Goal: Information Seeking & Learning: Learn about a topic

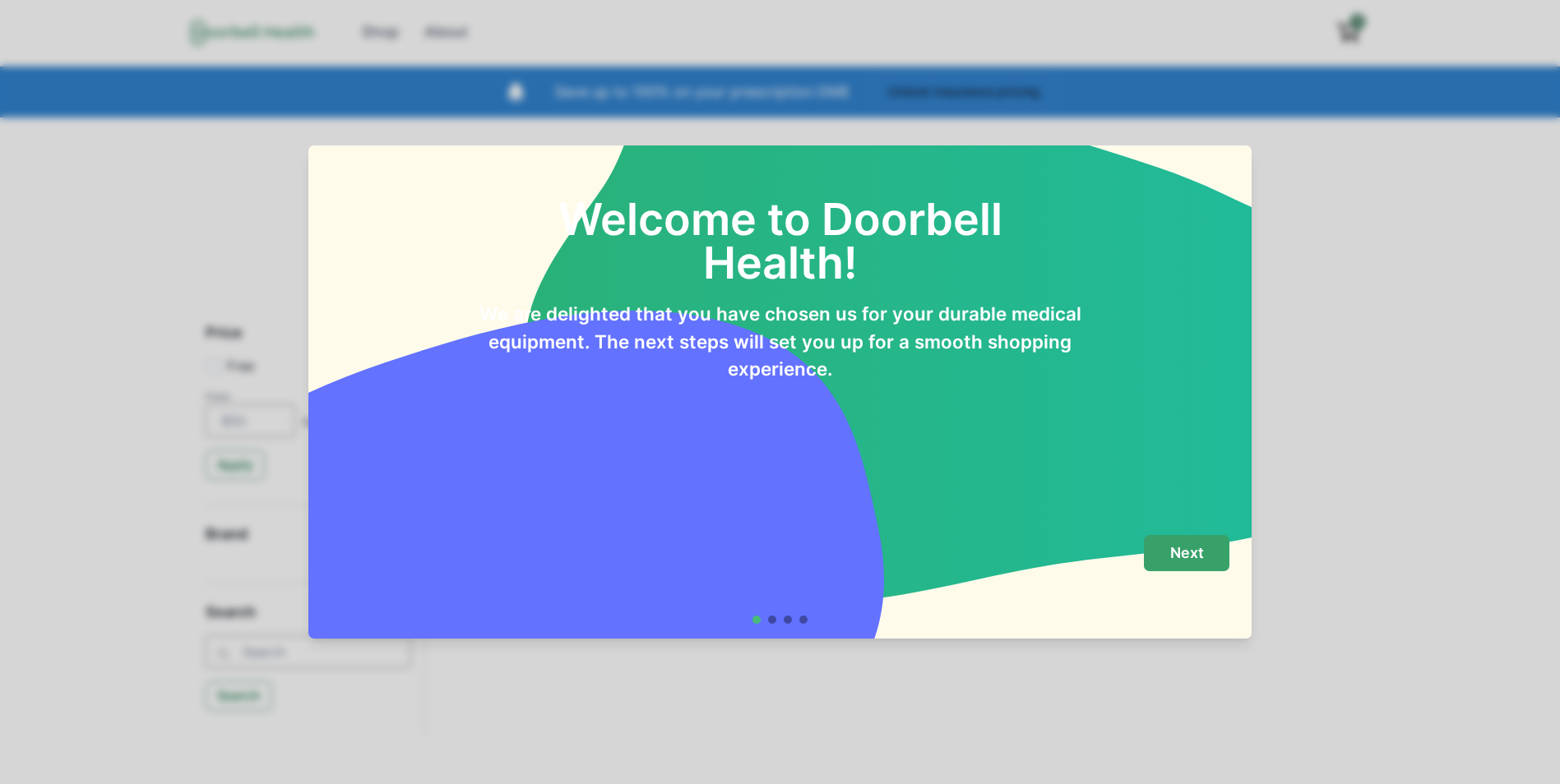
click at [1186, 551] on p "Next" at bounding box center [1187, 553] width 33 height 18
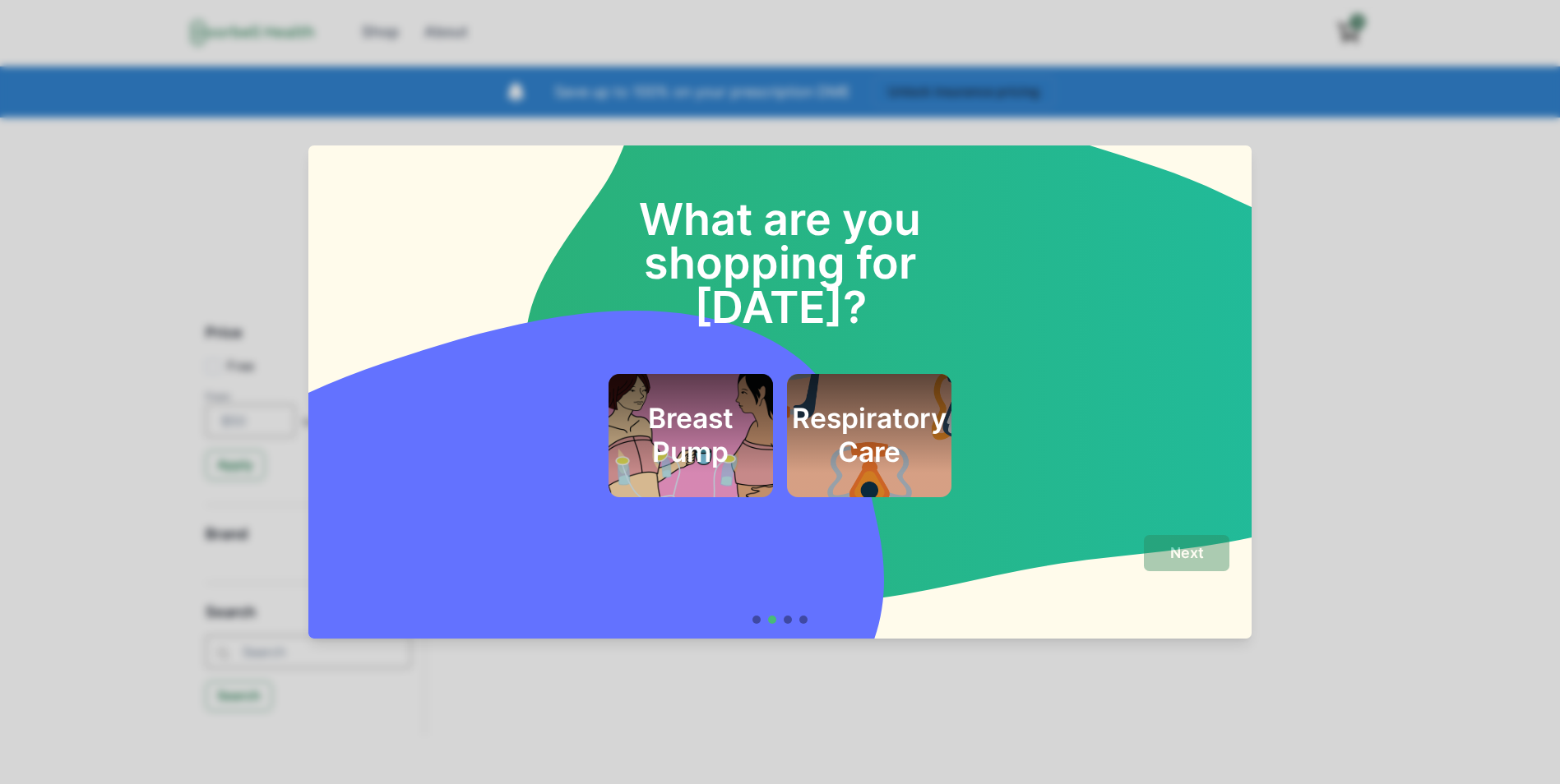
click at [1079, 431] on div "Breast Pump Respiratory Care" at bounding box center [780, 436] width 899 height 123
click at [792, 623] on div at bounding box center [787, 620] width 8 height 8
click at [734, 524] on footer "Next" at bounding box center [780, 579] width 943 height 118
click at [384, 693] on div "What are you shopping for [DATE]? Breast Pump Respiratory Care Next" at bounding box center [780, 392] width 1560 height 784
click at [1418, 317] on div "What are you shopping for [DATE]? Breast Pump Respiratory Care Next" at bounding box center [780, 392] width 1560 height 784
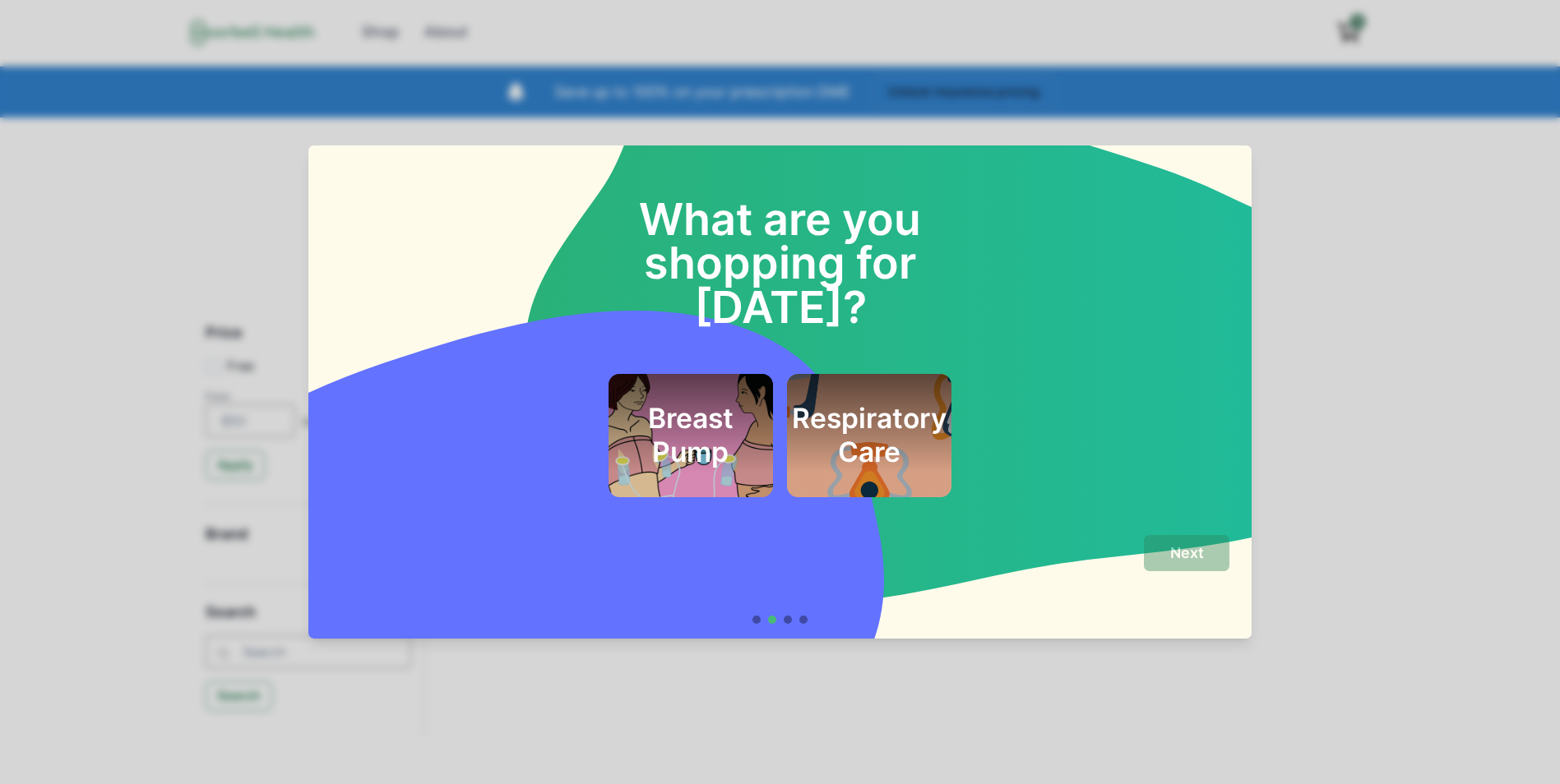
click at [416, 403] on div "Breast Pump Respiratory Care" at bounding box center [780, 436] width 899 height 123
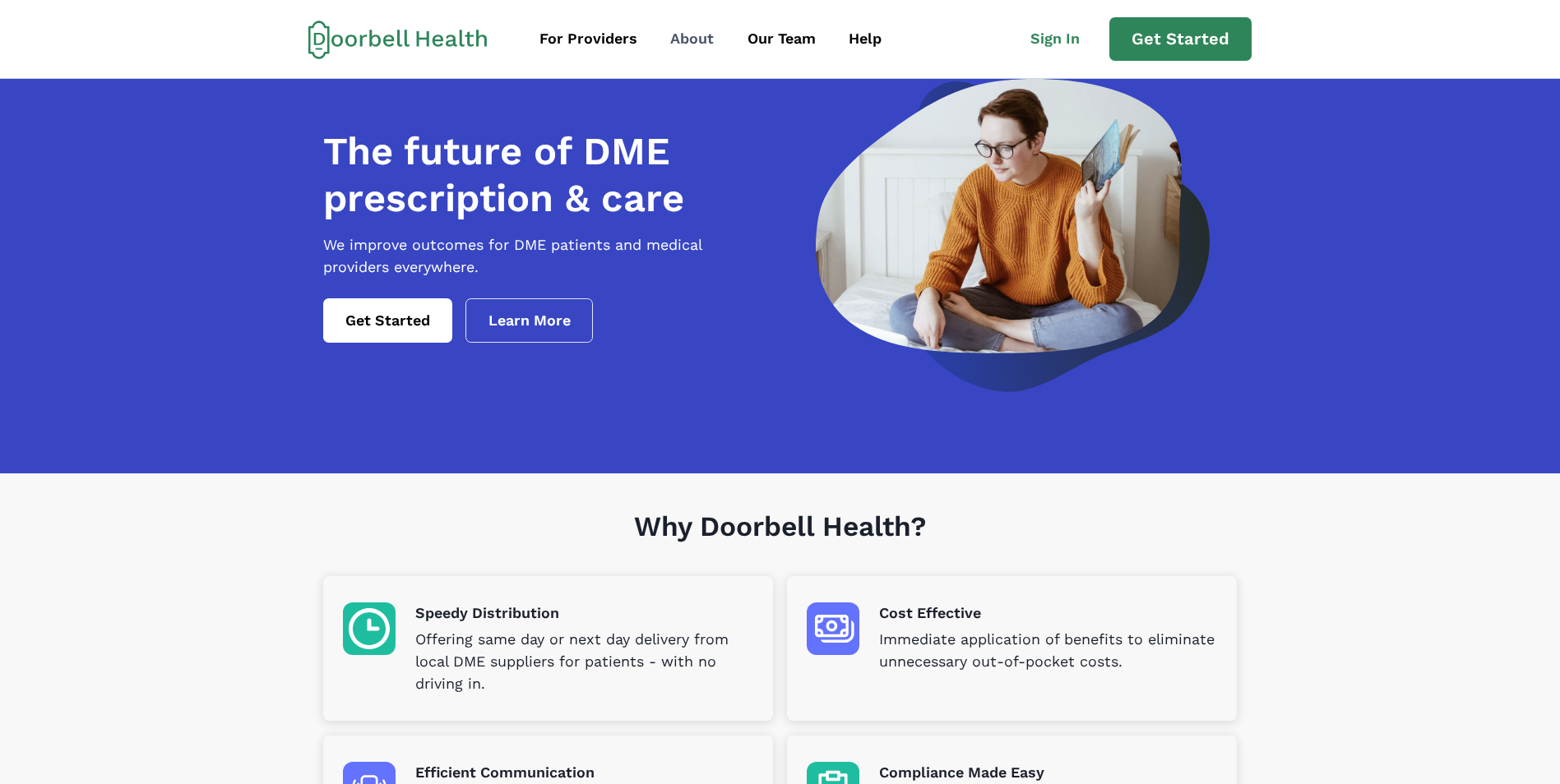
click at [690, 39] on div "About" at bounding box center [691, 39] width 44 height 22
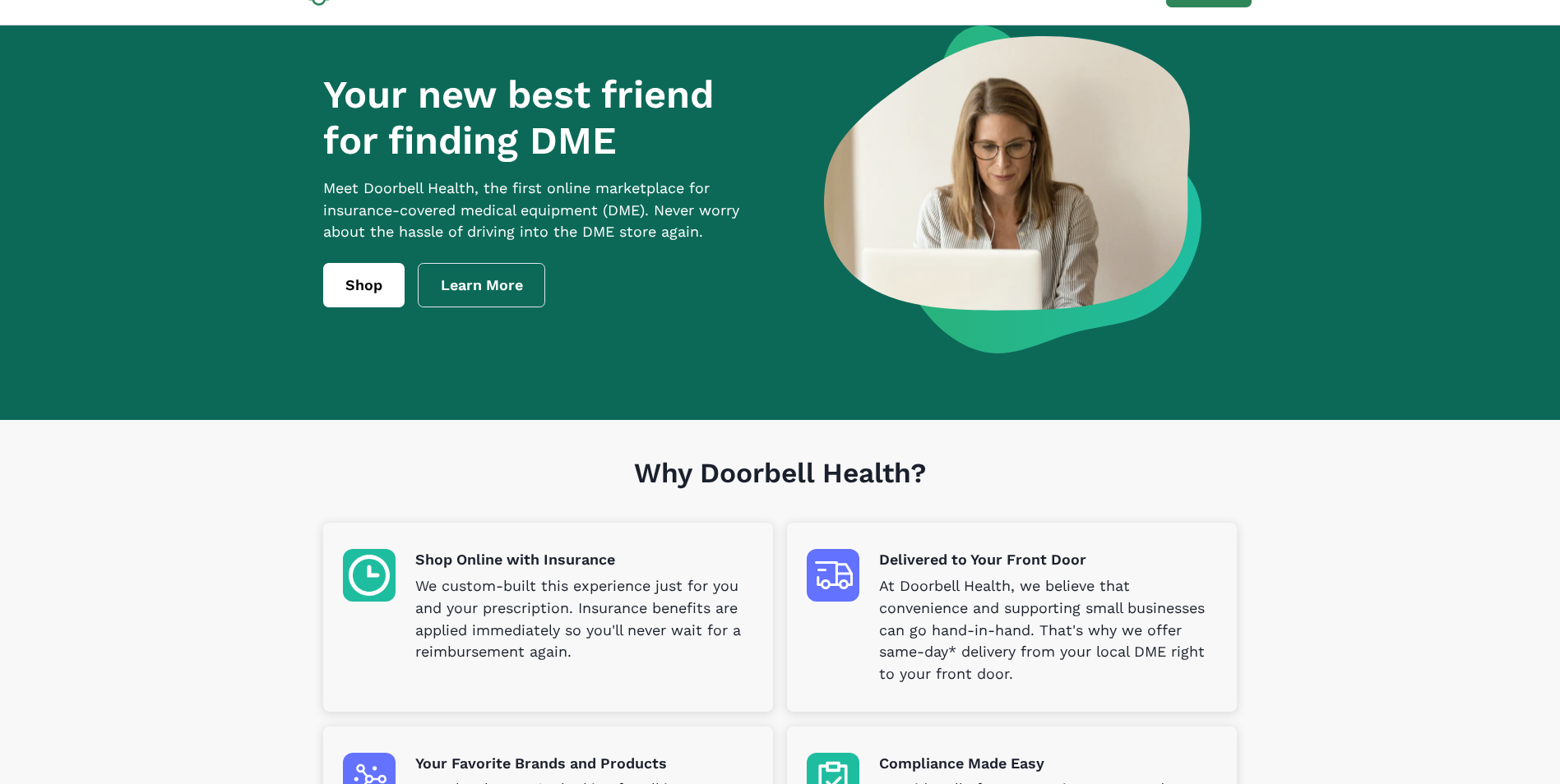
scroll to position [82, 0]
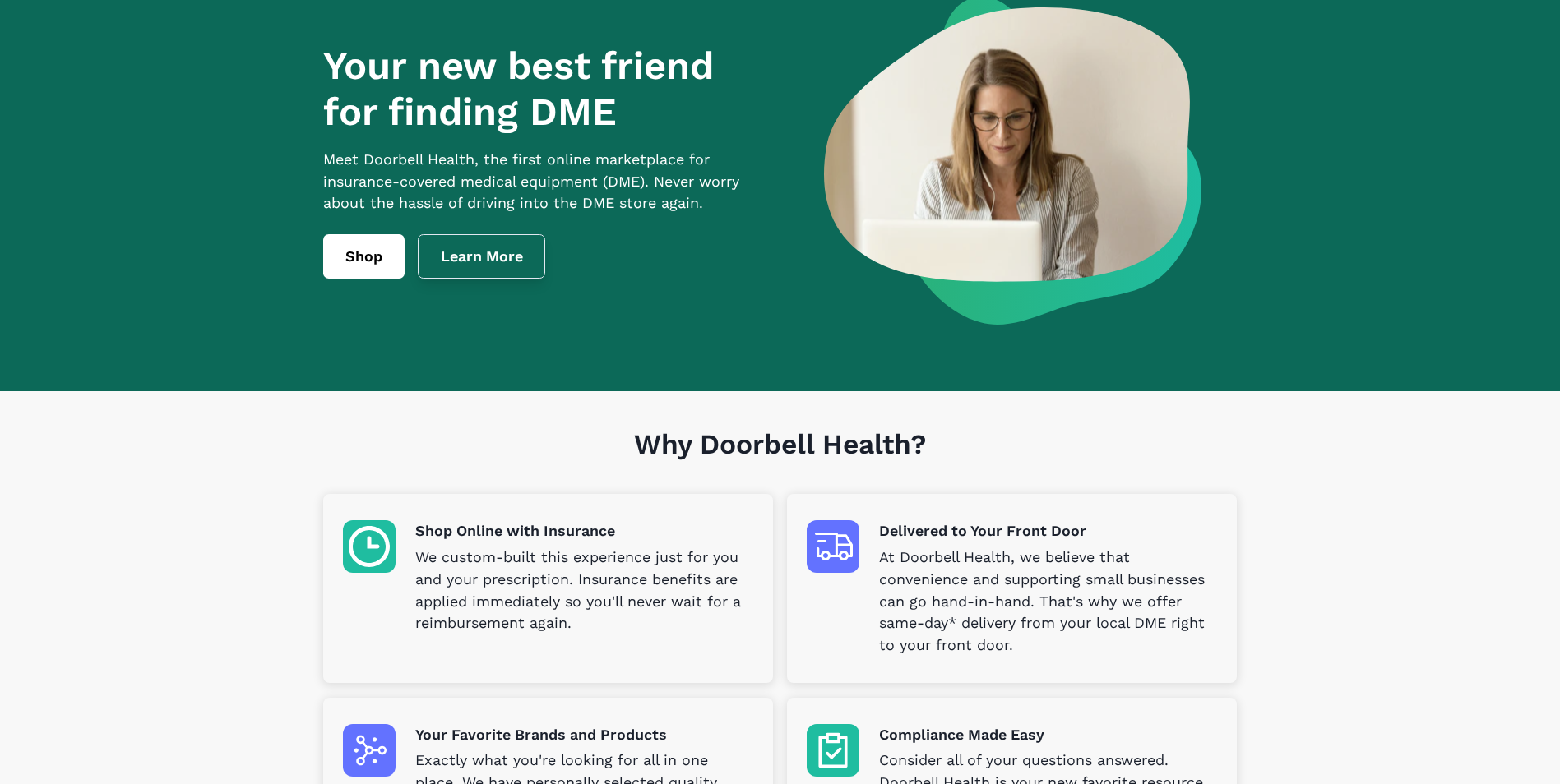
click at [472, 279] on link "Learn More" at bounding box center [481, 256] width 128 height 44
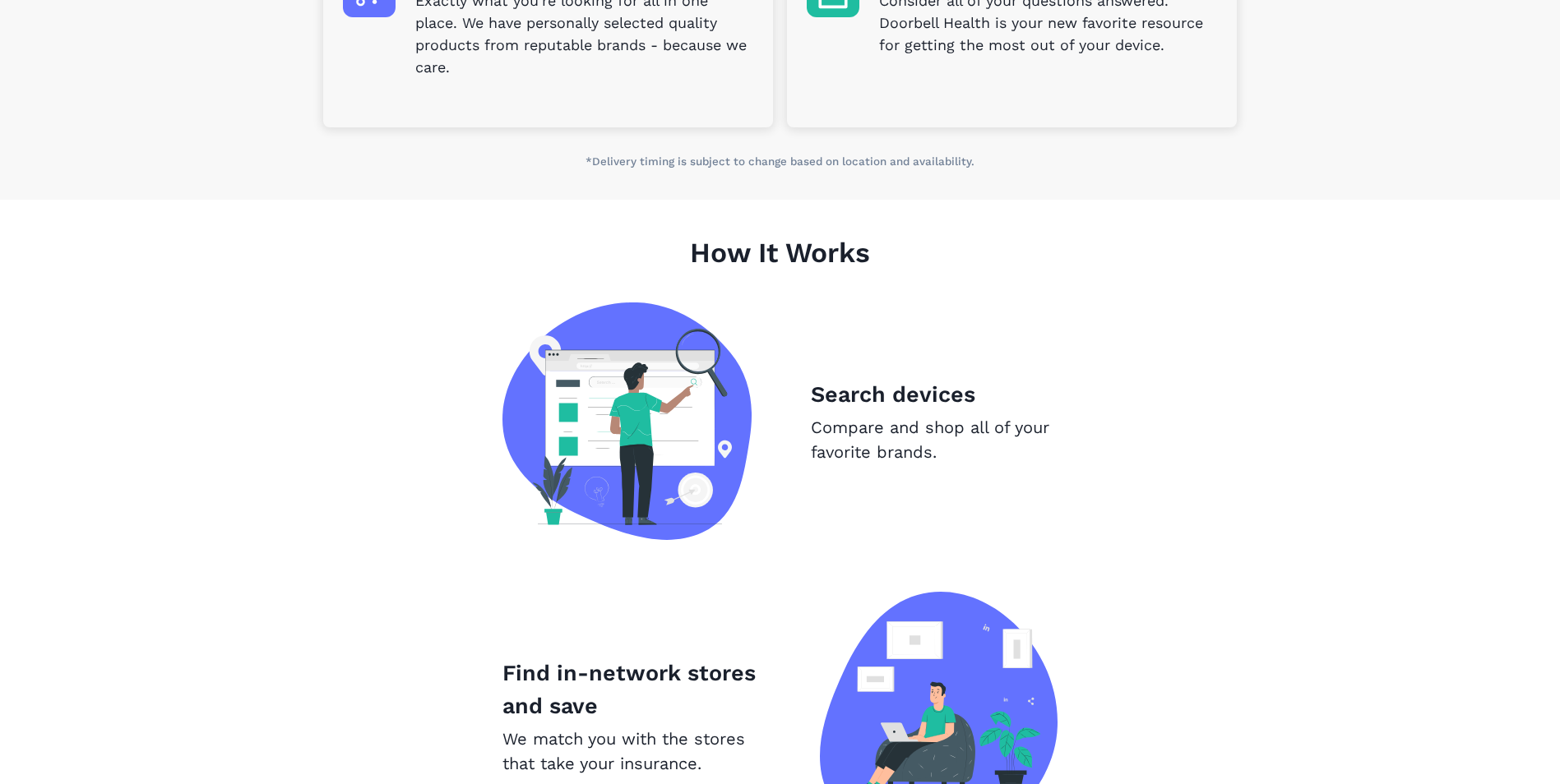
scroll to position [967, 0]
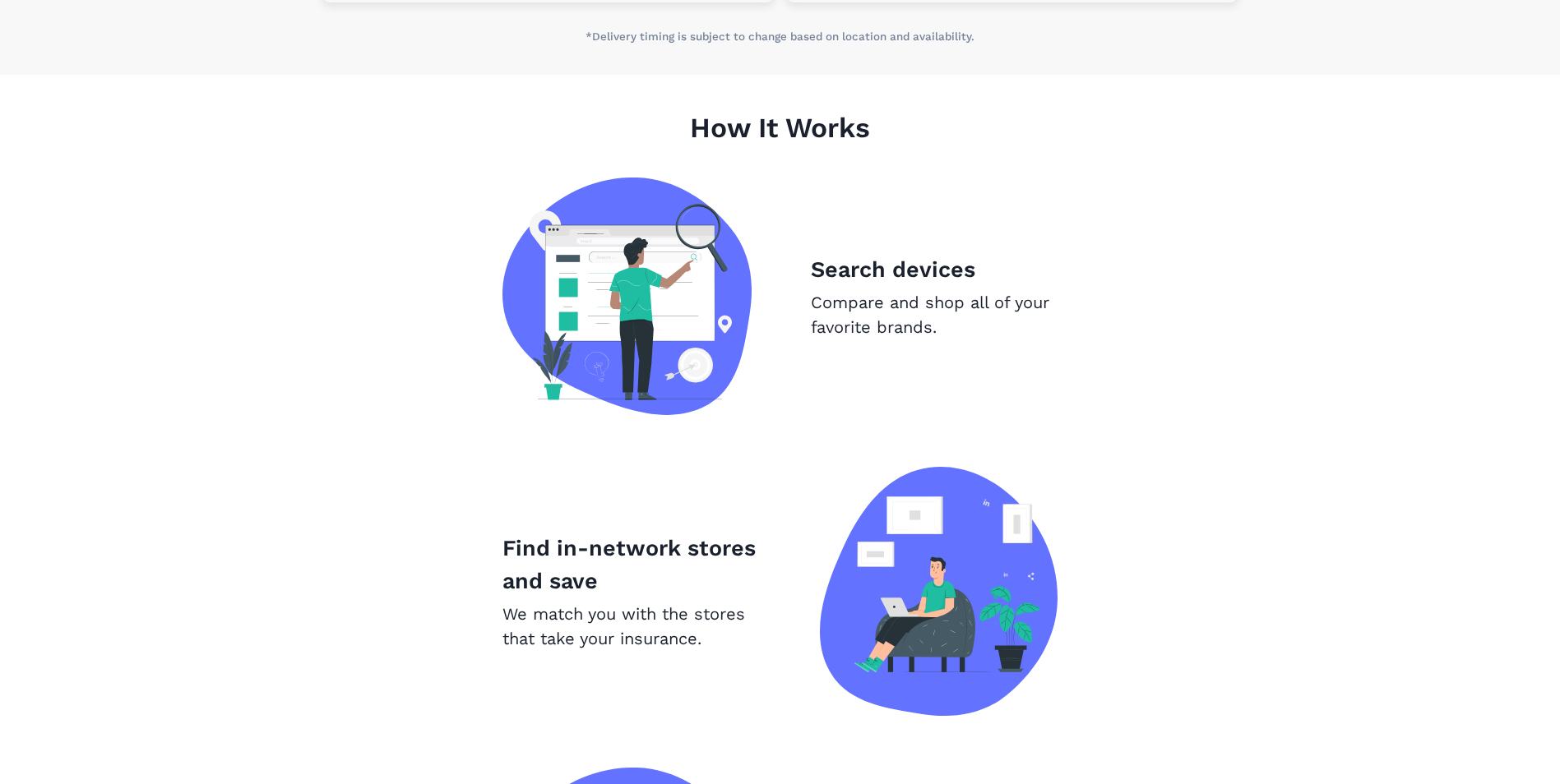
click at [669, 287] on img at bounding box center [627, 296] width 249 height 238
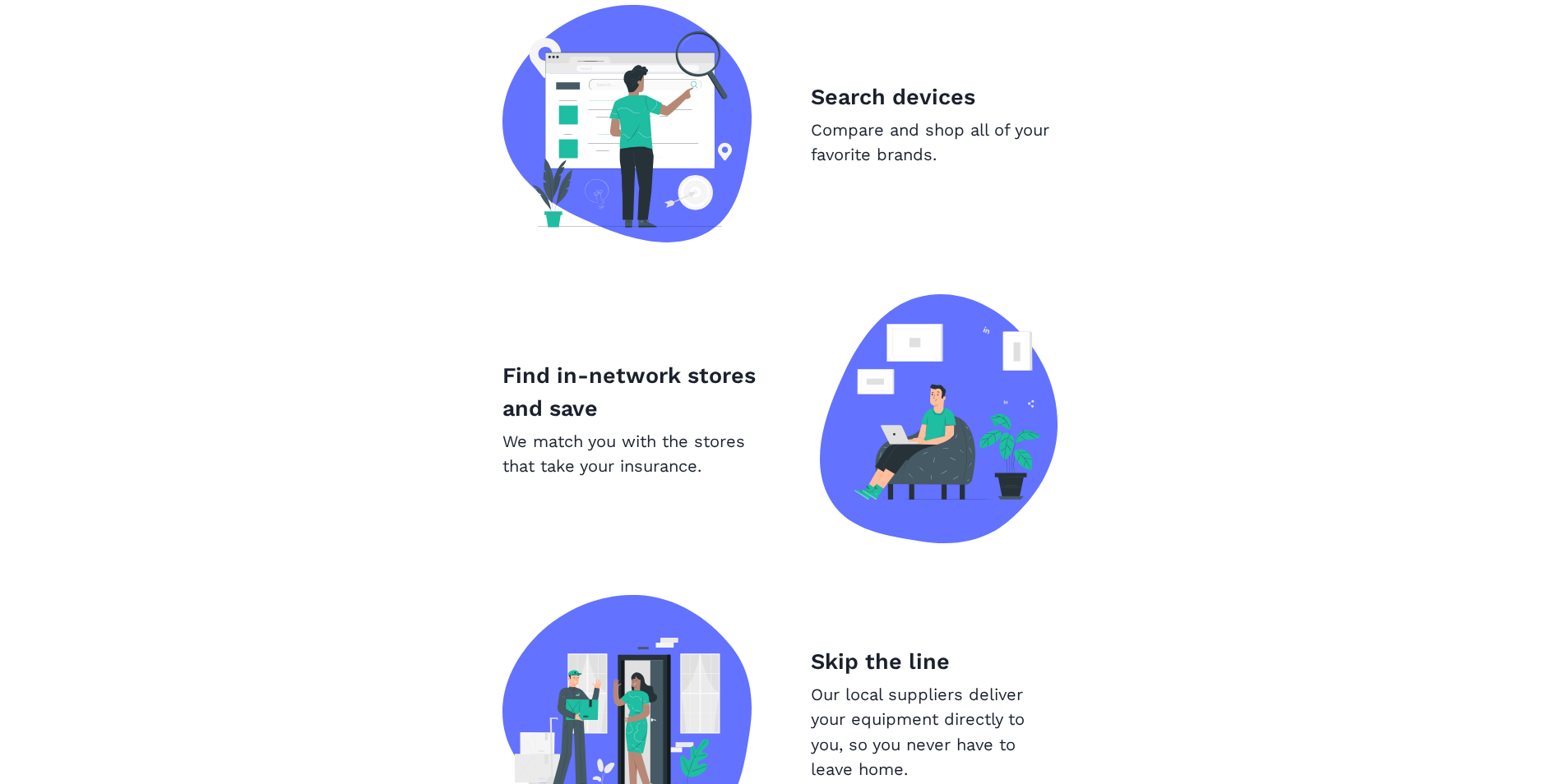
scroll to position [1295, 0]
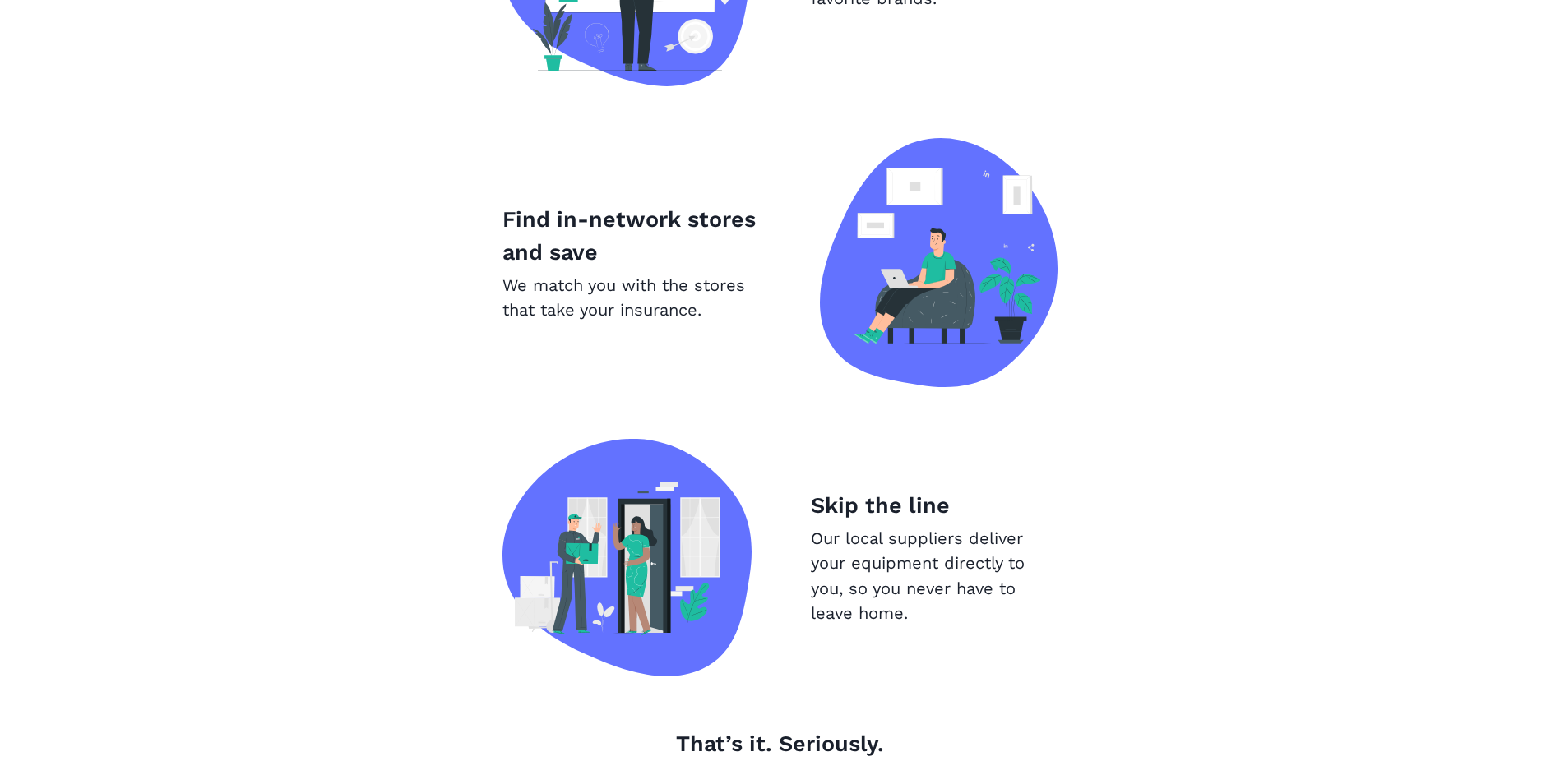
click at [892, 299] on img at bounding box center [938, 262] width 238 height 249
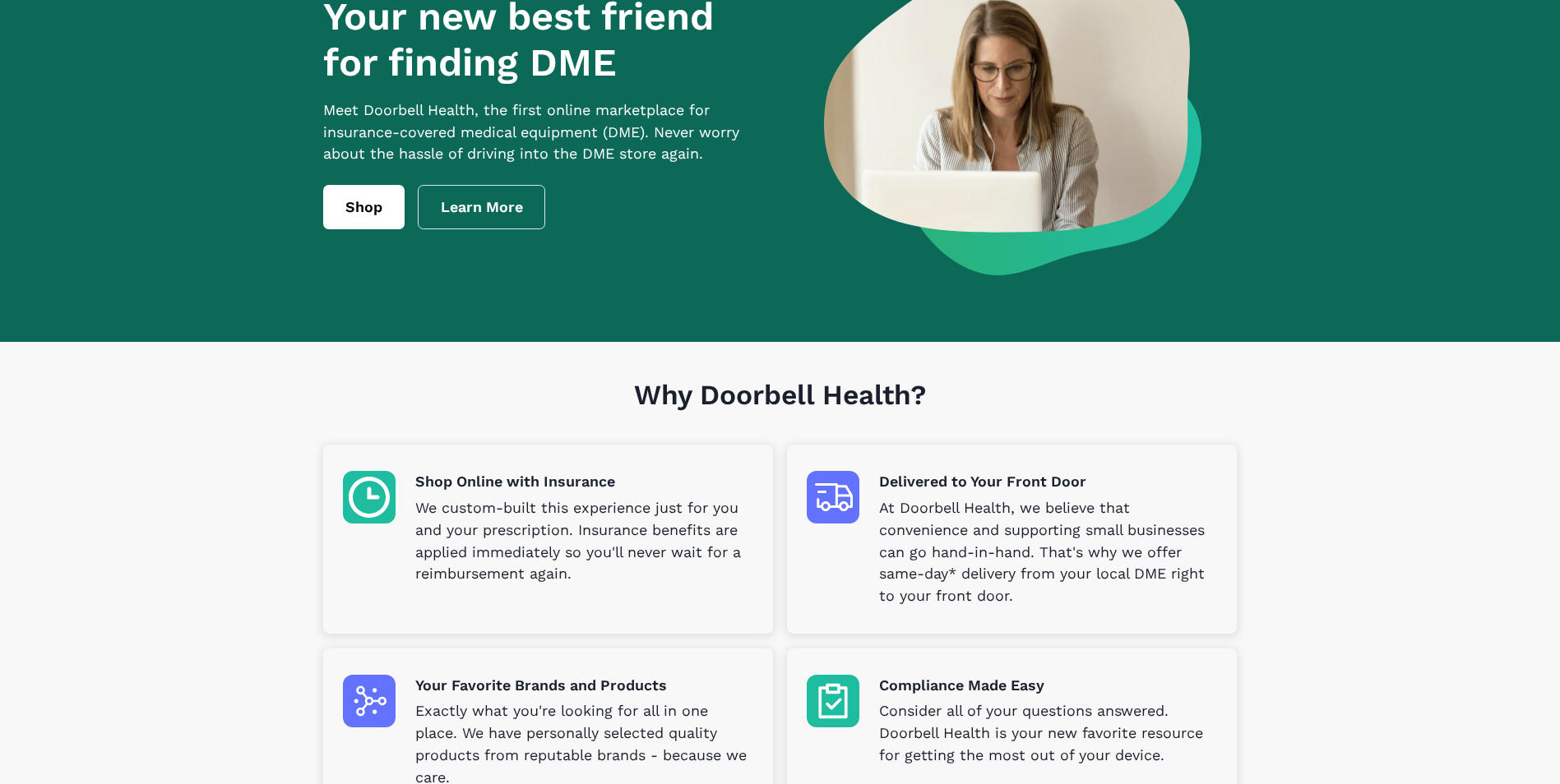
scroll to position [0, 0]
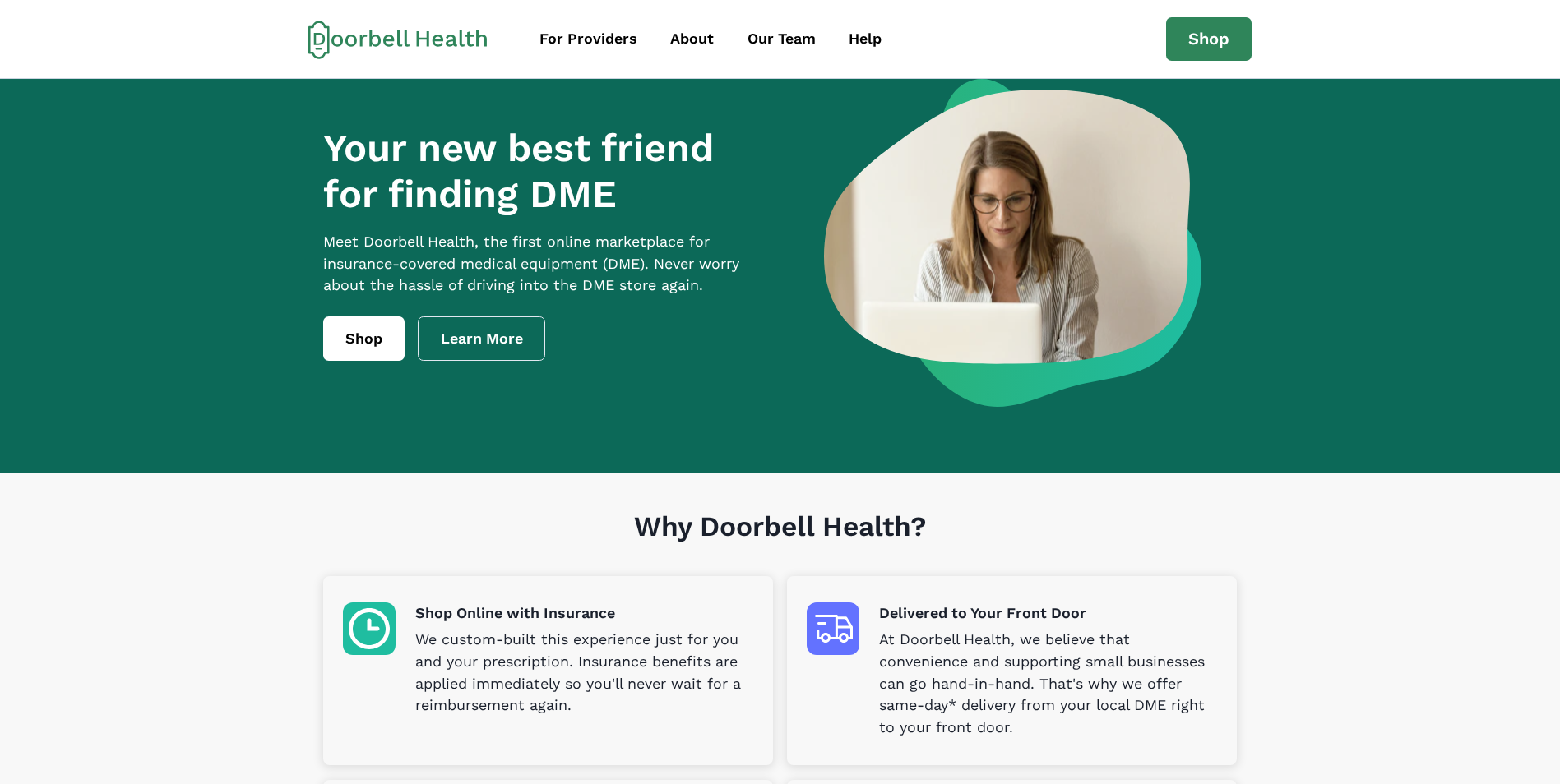
click at [516, 361] on link "Learn More" at bounding box center [481, 338] width 128 height 44
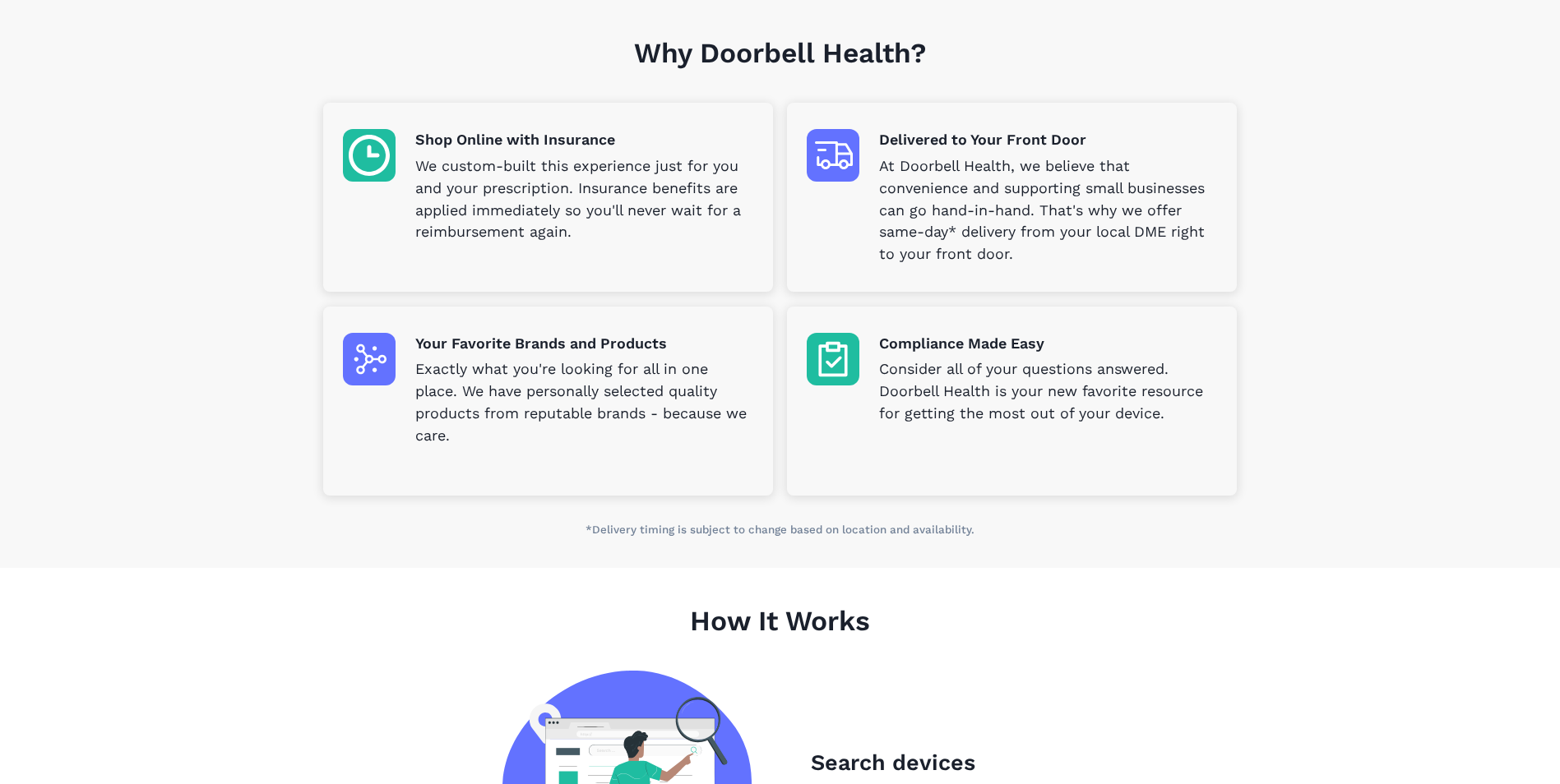
click at [530, 351] on p "Your Favorite Brands and Products" at bounding box center [585, 344] width 338 height 22
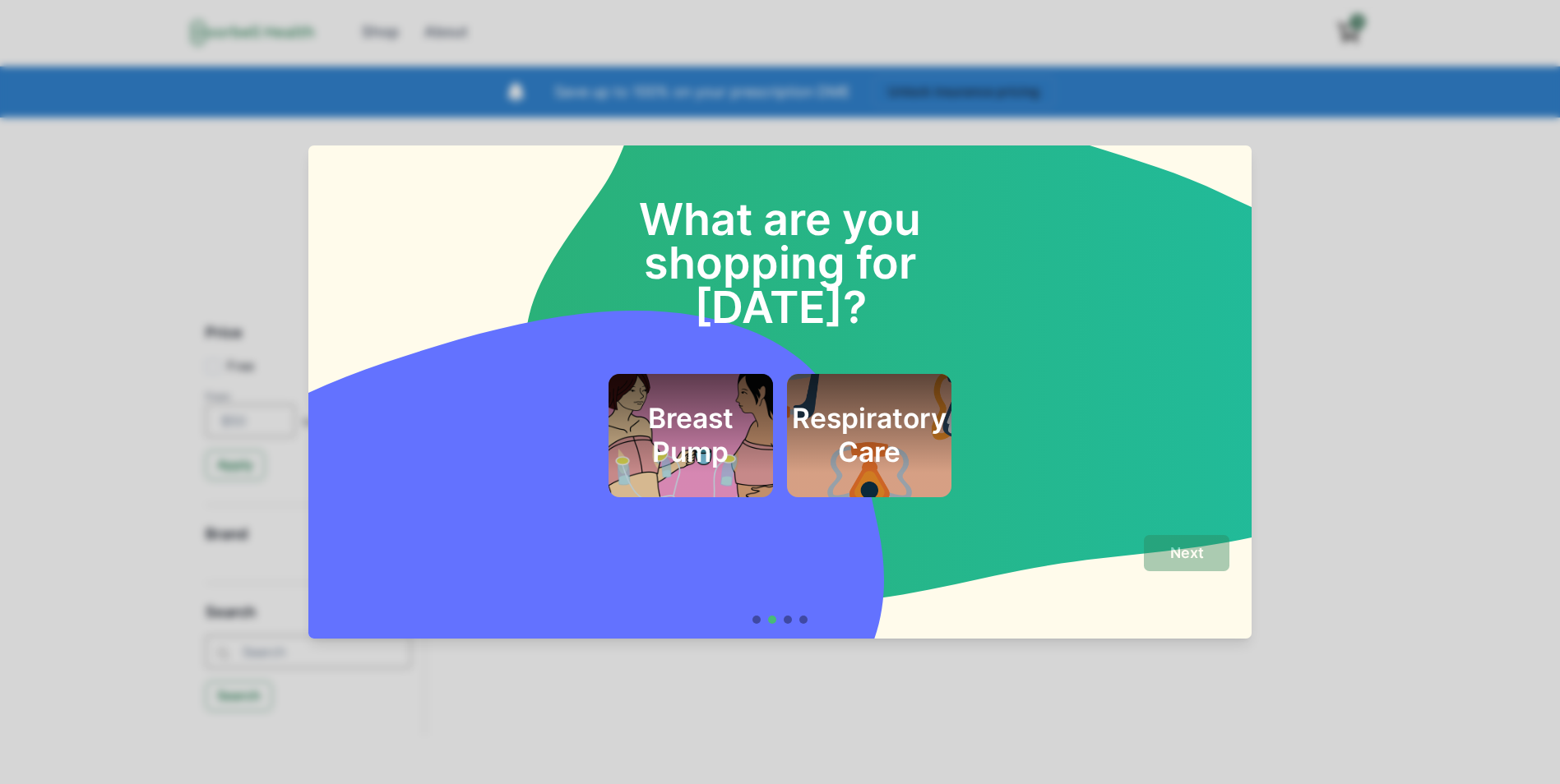
click at [947, 421] on h2 "Respiratory Care" at bounding box center [869, 435] width 155 height 66
click at [1204, 553] on p "Next" at bounding box center [1187, 553] width 33 height 18
